Goal: Task Accomplishment & Management: Complete application form

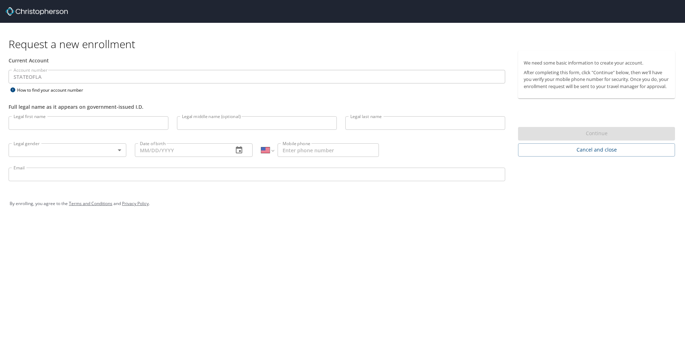
select select "US"
click at [29, 118] on input "Legal first name" at bounding box center [89, 123] width 160 height 14
type input "[PERSON_NAME]"
click at [119, 150] on body "Request a new enrollment Current Account Account number STATEOFLA Account numbe…" at bounding box center [342, 168] width 685 height 337
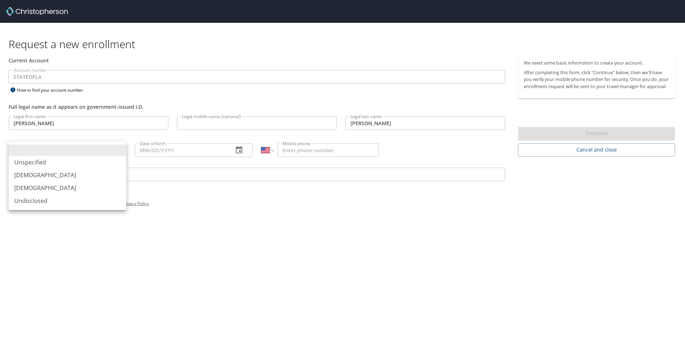
click at [100, 173] on li "[DEMOGRAPHIC_DATA]" at bounding box center [68, 175] width 118 height 13
type input "[DEMOGRAPHIC_DATA]"
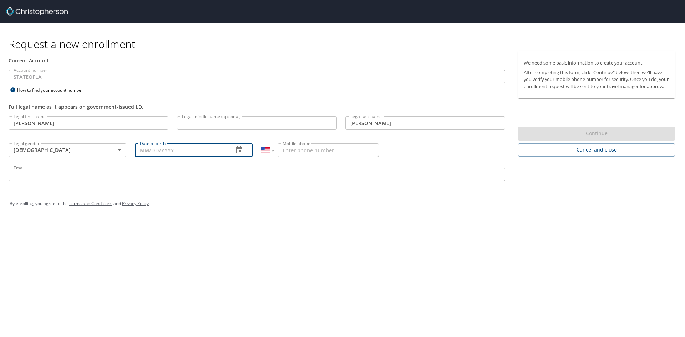
click at [209, 148] on input "Date of birth" at bounding box center [181, 150] width 93 height 14
type input "[DATE]"
click at [348, 152] on input "Mobile phone" at bounding box center [328, 150] width 101 height 14
type input "[PHONE_NUMBER]"
click at [121, 174] on input "Email" at bounding box center [257, 175] width 497 height 14
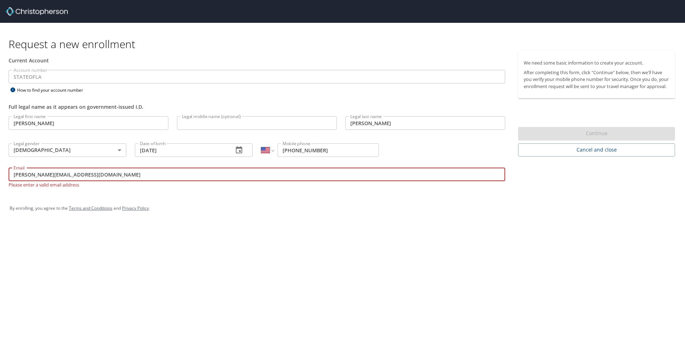
type input "[PERSON_NAME][EMAIL_ADDRESS][DOMAIN_NAME]"
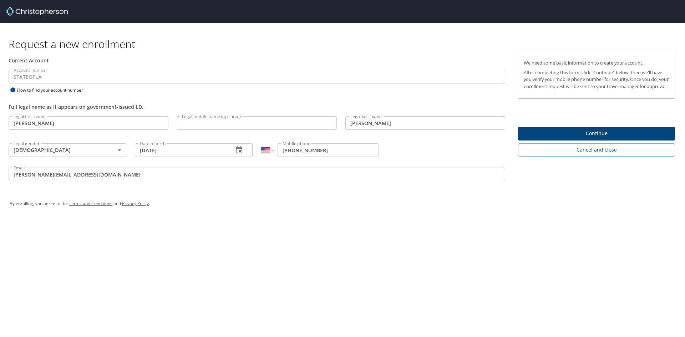
click at [122, 188] on div "Request a new enrollment Current Account Account number STATEOFLA Account numbe…" at bounding box center [342, 121] width 685 height 197
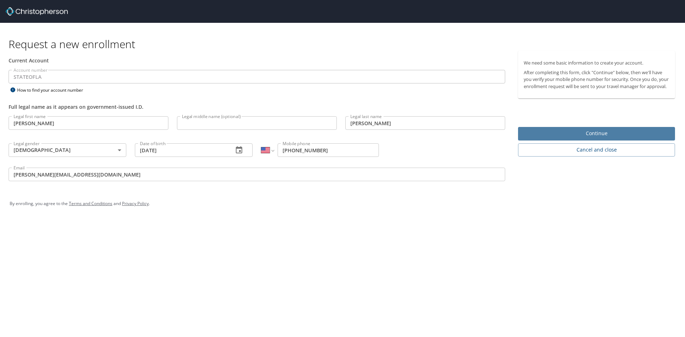
click at [543, 138] on span "Continue" at bounding box center [597, 133] width 146 height 9
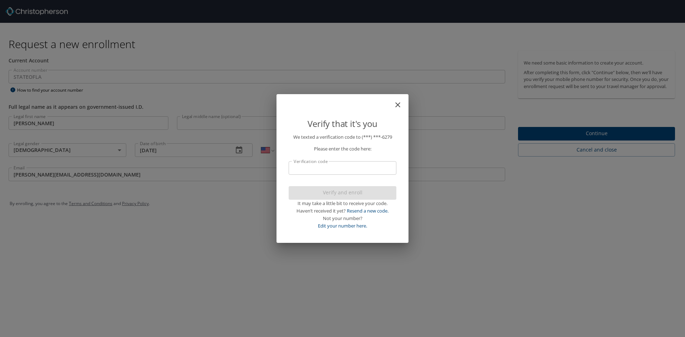
click at [395, 106] on icon "close" at bounding box center [398, 105] width 9 height 9
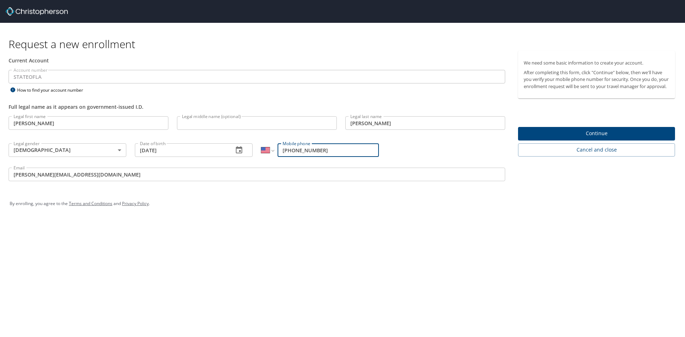
click at [534, 138] on span "Continue" at bounding box center [597, 133] width 146 height 9
